Goal: Check status

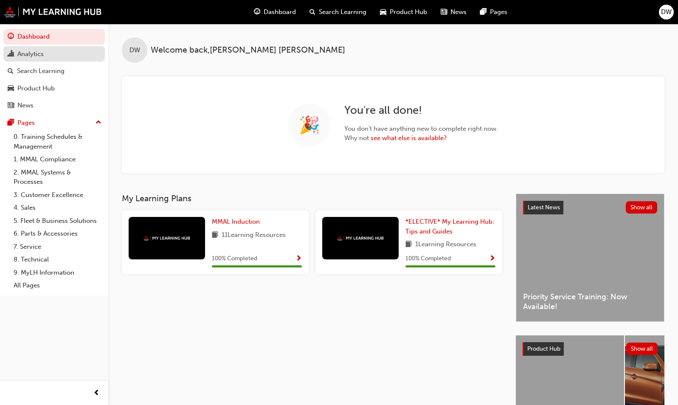
click at [29, 56] on div "Analytics" at bounding box center [30, 54] width 26 height 10
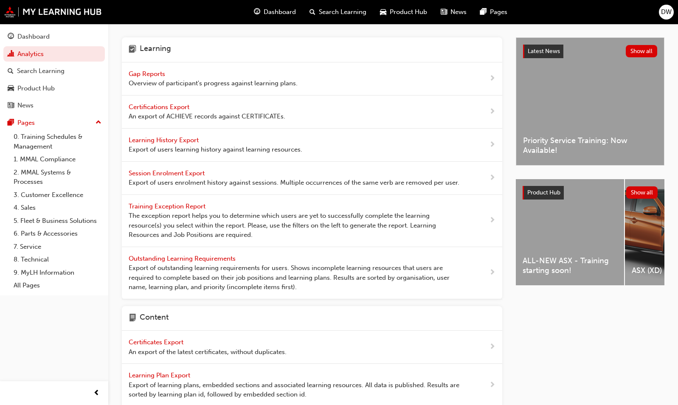
click at [148, 71] on span "Gap Reports" at bounding box center [148, 74] width 38 height 8
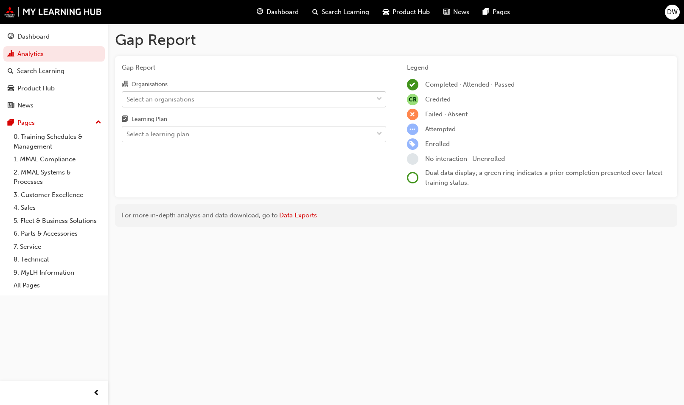
click at [222, 97] on div "Select an organisations" at bounding box center [247, 99] width 251 height 15
click at [127, 97] on input "Organisations Select an organisations" at bounding box center [127, 98] width 1 height 7
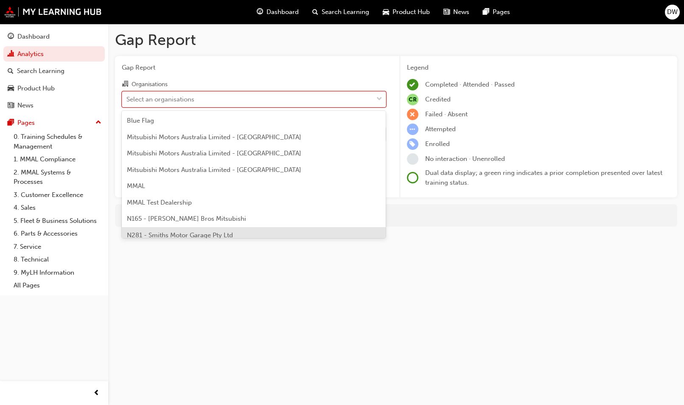
click at [228, 265] on div "Gap Report Gap Report Organisations option N281 - Smiths Motor Garage Pty Ltd f…" at bounding box center [342, 202] width 684 height 405
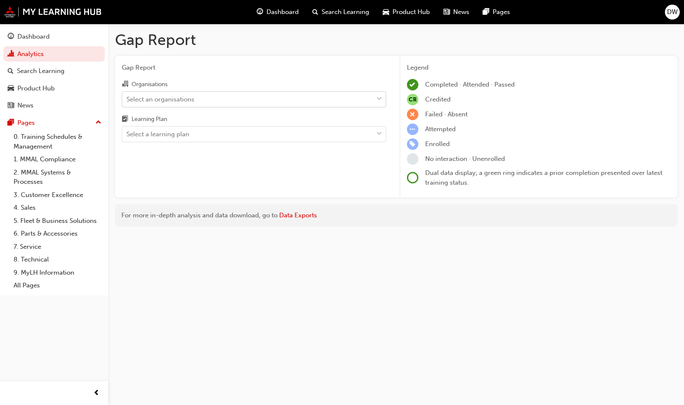
click at [172, 105] on div "Select an organisations" at bounding box center [247, 99] width 251 height 15
click at [127, 102] on input "Organisations Select an organisations" at bounding box center [127, 98] width 1 height 7
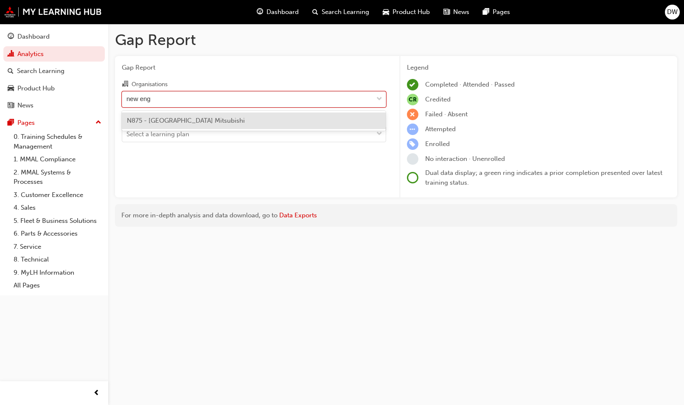
type input "new engl"
click at [181, 120] on span "N875 - [GEOGRAPHIC_DATA] Mitsubishi" at bounding box center [186, 121] width 118 height 8
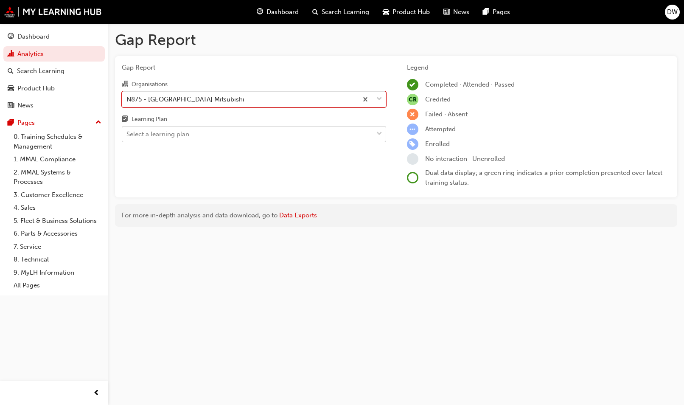
click at [185, 134] on div "Select a learning plan" at bounding box center [158, 134] width 63 height 10
click at [127, 134] on input "Learning Plan Select a learning plan" at bounding box center [127, 133] width 1 height 7
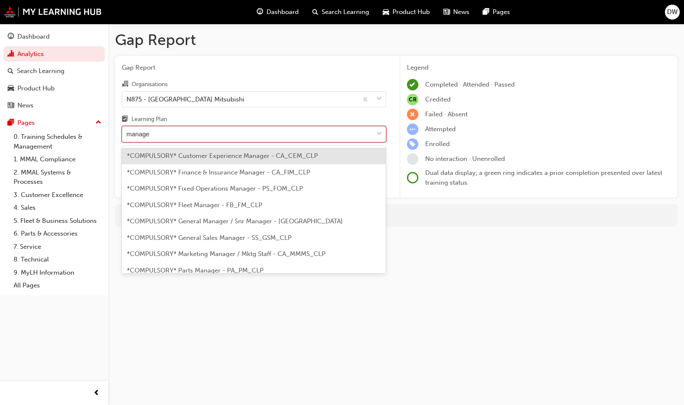
type input "manager"
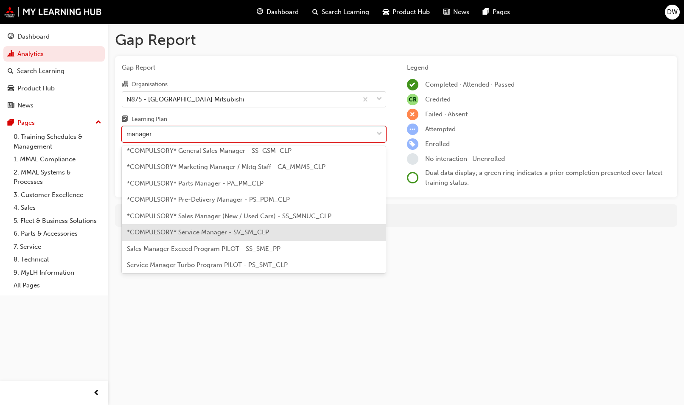
scroll to position [88, 0]
click at [200, 231] on span "*COMPULSORY* Service Manager - SV_SM_CLP" at bounding box center [198, 231] width 142 height 8
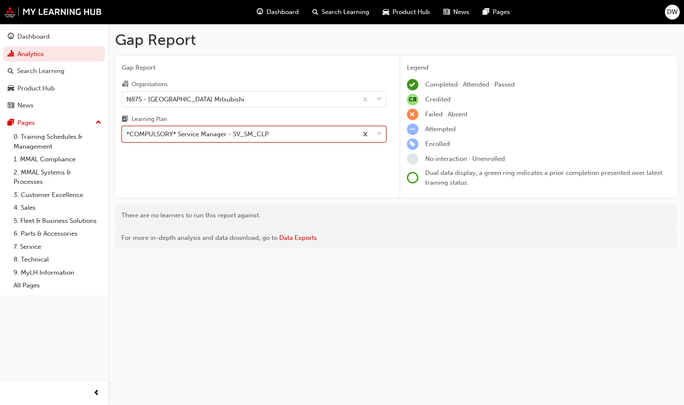
click at [187, 132] on div "*COMPULSORY* Service Manager - SV_SM_CLP" at bounding box center [198, 134] width 142 height 10
click at [127, 132] on input "Learning Plan option *COMPULSORY* Service Manager - SV_SM_CLP, selected. 0 resu…" at bounding box center [127, 133] width 1 height 7
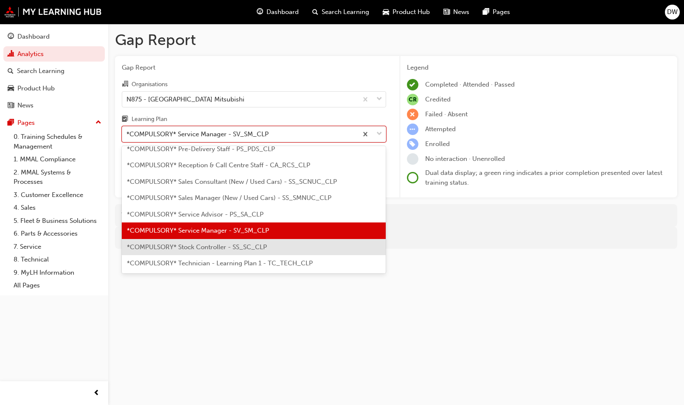
scroll to position [245, 0]
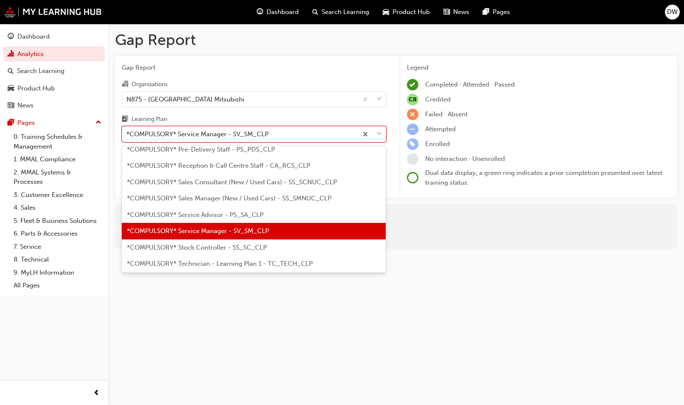
click at [304, 315] on div "Gap Report Gap Report Organisations N875 - New England Mitsubishi Learning Plan…" at bounding box center [342, 202] width 684 height 405
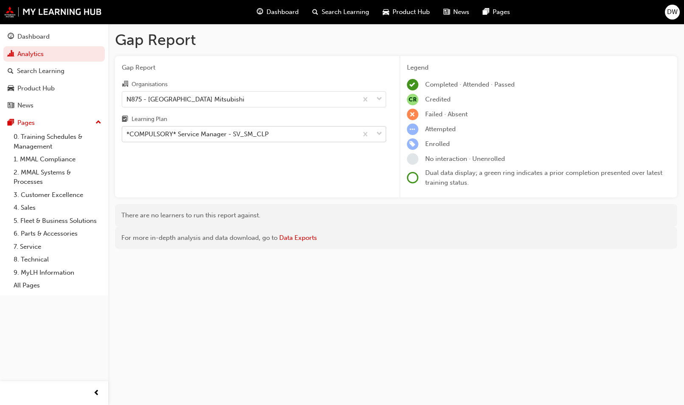
click at [211, 129] on div "*COMPULSORY* Service Manager - SV_SM_CLP" at bounding box center [198, 134] width 142 height 10
click at [127, 130] on input "Learning Plan *COMPULSORY* Service Manager - SV_SM_CLP" at bounding box center [127, 133] width 1 height 7
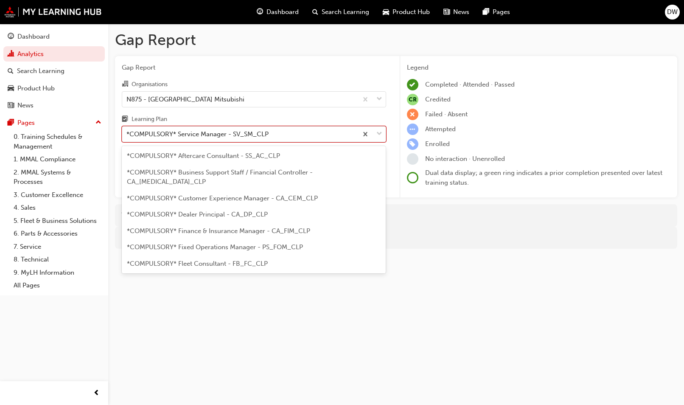
scroll to position [207, 0]
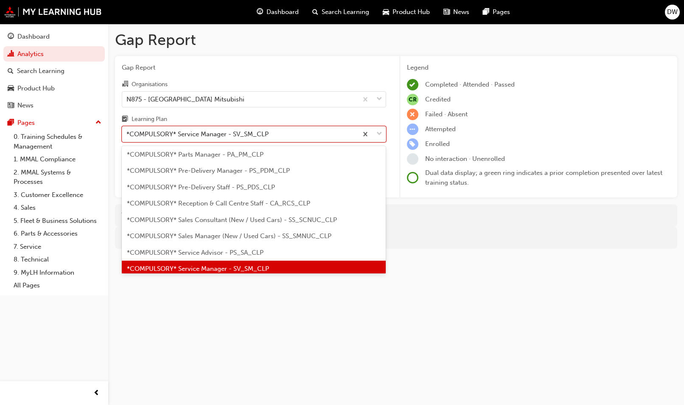
click at [305, 315] on div "Gap Report Gap Report Organisations N875 - New England Mitsubishi Learning Plan…" at bounding box center [342, 202] width 684 height 405
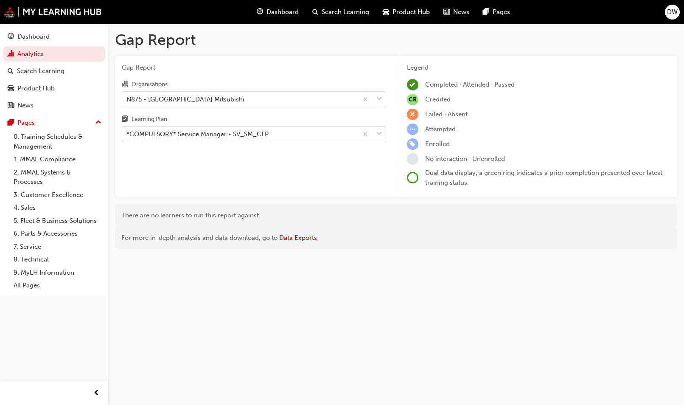
click at [222, 134] on div "*COMPULSORY* Service Manager - SV_SM_CLP" at bounding box center [198, 134] width 142 height 10
click at [127, 134] on input "Learning Plan *COMPULSORY* Service Manager - SV_SM_CLP" at bounding box center [127, 133] width 1 height 7
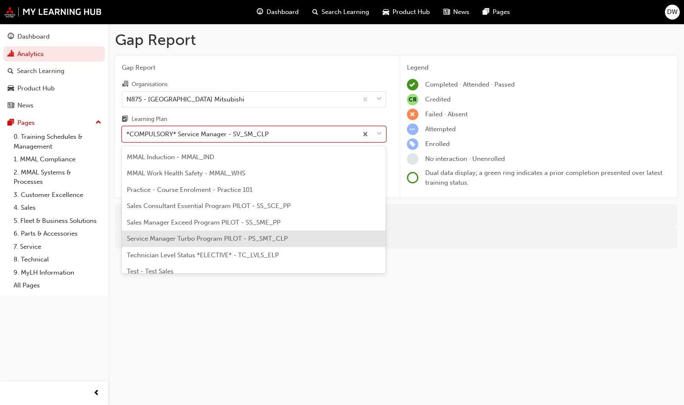
scroll to position [608, 0]
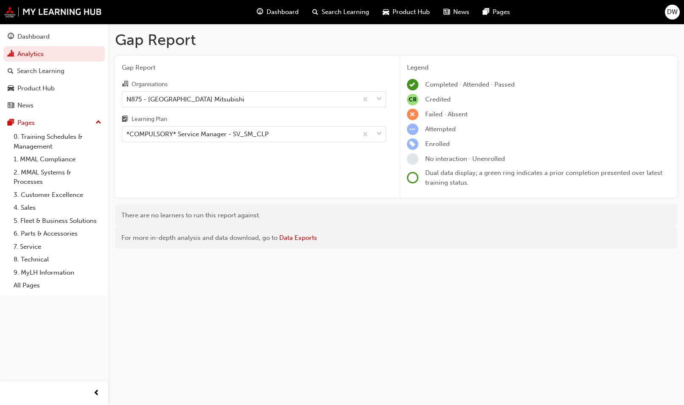
click at [495, 302] on div "Gap Report Gap Report Organisations N875 - New England Mitsubishi Learning Plan…" at bounding box center [342, 202] width 684 height 405
